Goal: Check status: Check status

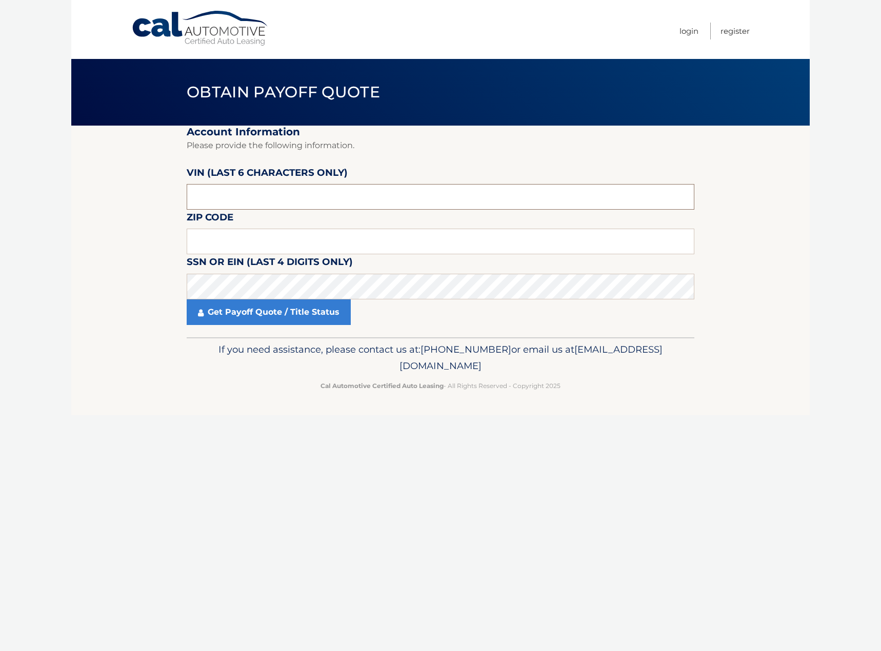
click at [245, 191] on input "text" at bounding box center [441, 197] width 508 height 26
paste input "703995"
type input "703995"
click at [240, 248] on input "text" at bounding box center [441, 242] width 508 height 26
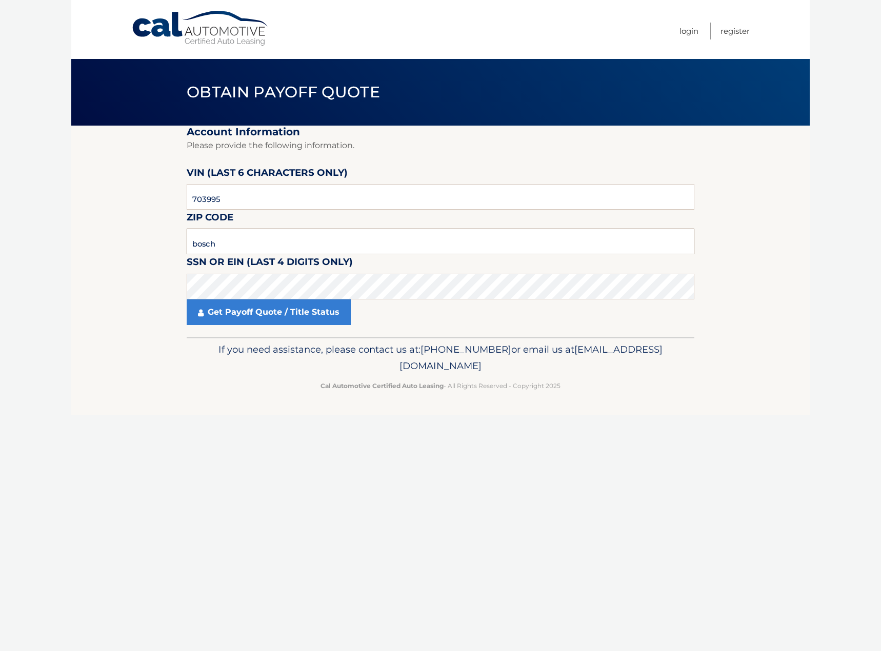
click at [240, 249] on input "bosch" at bounding box center [441, 242] width 508 height 26
type input "33073"
click at [286, 317] on link "Get Payoff Quote / Title Status" at bounding box center [269, 312] width 164 height 26
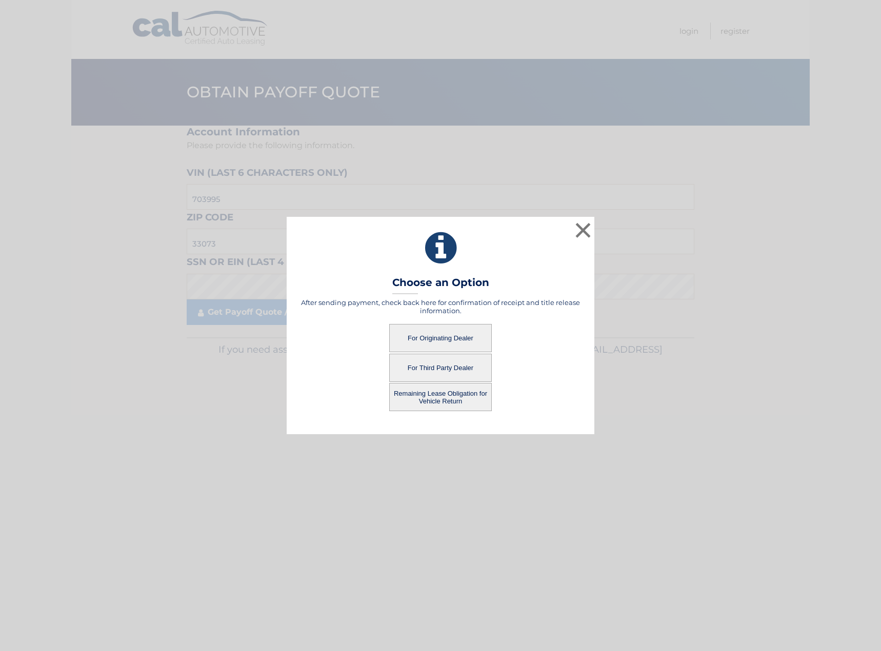
click at [437, 338] on button "For Originating Dealer" at bounding box center [440, 338] width 103 height 28
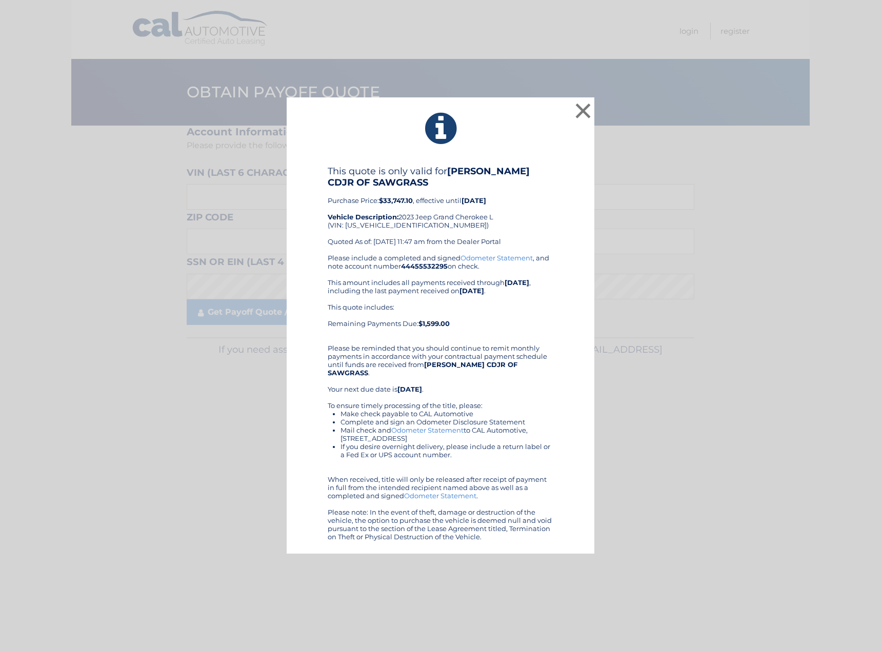
click at [378, 228] on div "This quote is only valid for ARRIGO CDJR OF SAWGRASS Purchase Price: $33,747.10…" at bounding box center [441, 210] width 226 height 88
copy div "1C4RJJAG1P8703995"
click at [581, 111] on button "×" at bounding box center [583, 110] width 21 height 21
